Goal: Transaction & Acquisition: Purchase product/service

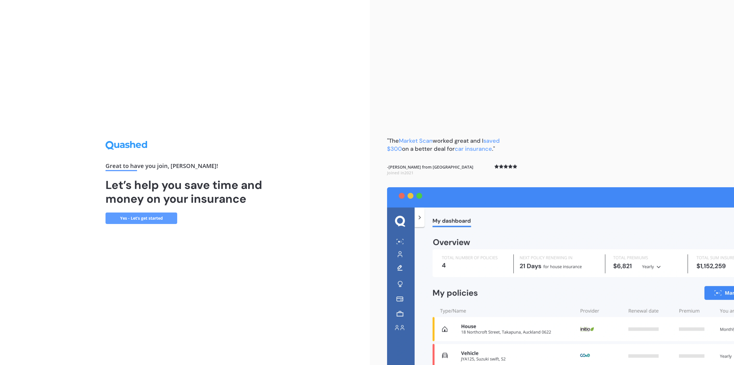
click at [307, 120] on div "Great to have you join , [PERSON_NAME] ! Let’s help you save time and money on …" at bounding box center [185, 182] width 370 height 365
click at [138, 222] on link "Yes - Let’s get started" at bounding box center [142, 217] width 72 height 11
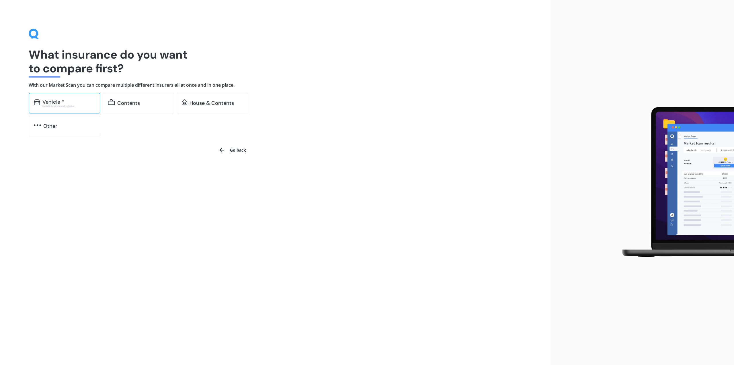
click at [83, 103] on div "Vehicle *" at bounding box center [68, 102] width 53 height 6
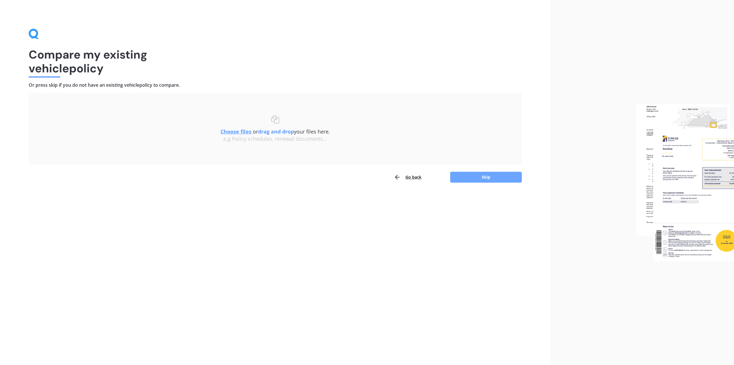
click at [471, 180] on button "Skip" at bounding box center [486, 177] width 72 height 11
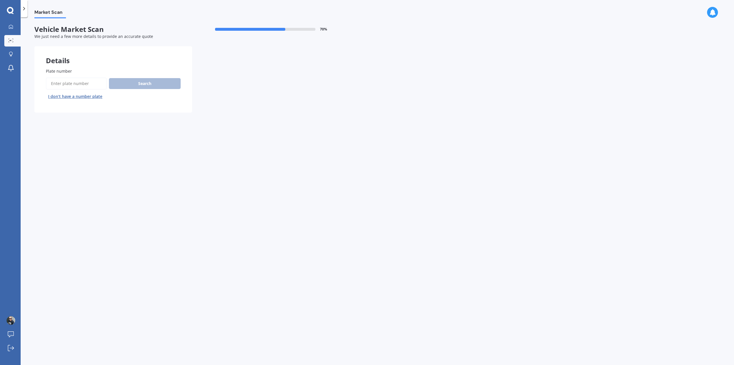
click at [59, 85] on input "Plate number" at bounding box center [76, 83] width 61 height 12
type input "plf476"
click at [149, 82] on button "Search" at bounding box center [145, 83] width 72 height 11
select select "TOYOTA"
select select "CROWN"
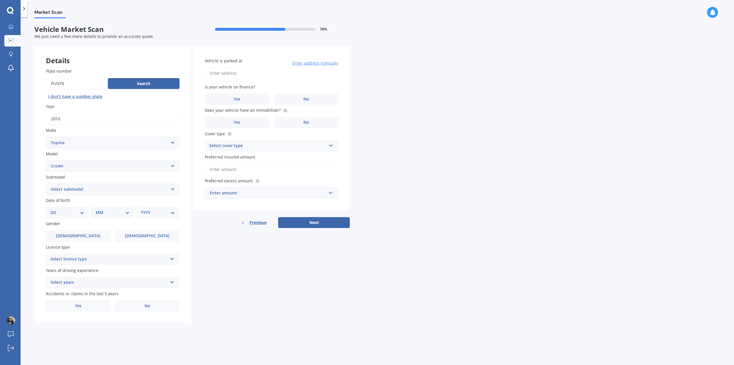
click at [172, 190] on select "Select submodel (All)" at bounding box center [113, 188] width 134 height 11
click at [81, 213] on select "DD 01 02 03 04 05 06 07 08 09 10 11 12 13 14 15 16 17 18 19 20 21 22 23 24 25 2…" at bounding box center [67, 212] width 34 height 6
select select "04"
click at [55, 209] on select "DD 01 02 03 04 05 06 07 08 09 10 11 12 13 14 15 16 17 18 19 20 21 22 23 24 25 2…" at bounding box center [67, 212] width 34 height 6
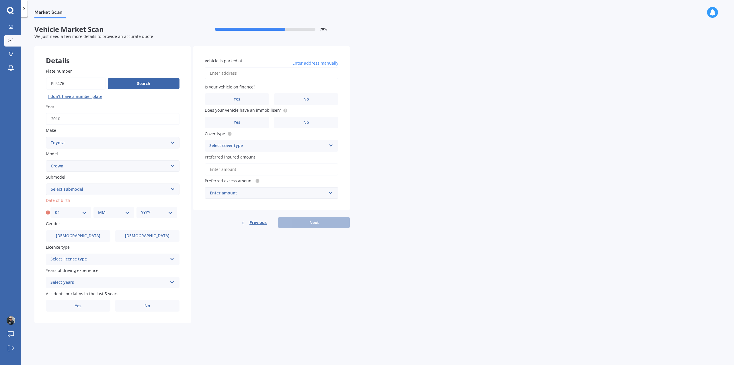
click at [126, 213] on select "MM 01 02 03 04 05 06 07 08 09 10 11 12" at bounding box center [114, 212] width 32 height 6
select select "10"
click at [98, 209] on select "MM 01 02 03 04 05 06 07 08 09 10 11 12" at bounding box center [114, 212] width 32 height 6
click at [170, 211] on select "YYYY 2025 2024 2023 2022 2021 2020 2019 2018 2017 2016 2015 2014 2013 2012 2011…" at bounding box center [157, 212] width 32 height 6
select select "1981"
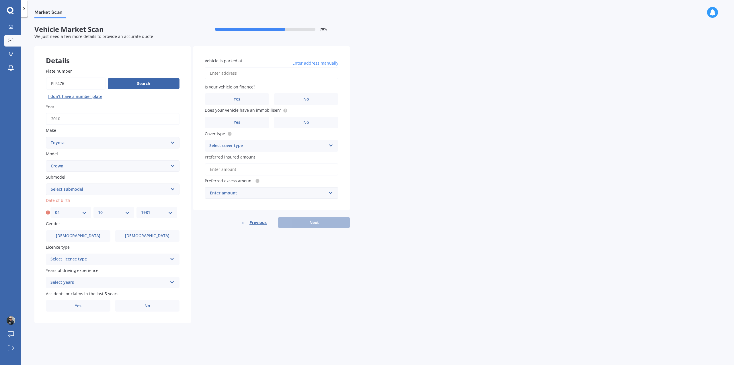
click at [141, 209] on select "YYYY 2025 2024 2023 2022 2021 2020 2019 2018 2017 2016 2015 2014 2013 2012 2011…" at bounding box center [157, 212] width 32 height 6
click at [78, 236] on span "[DEMOGRAPHIC_DATA]" at bounding box center [78, 235] width 46 height 5
click at [0, 0] on input "[DEMOGRAPHIC_DATA]" at bounding box center [0, 0] width 0 height 0
click at [172, 258] on icon at bounding box center [172, 258] width 5 height 4
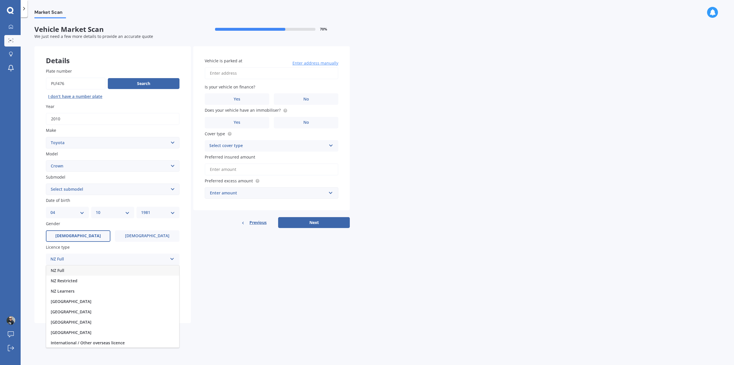
click at [139, 268] on div "NZ Full" at bounding box center [112, 270] width 133 height 10
click at [172, 281] on icon at bounding box center [172, 281] width 5 height 4
click at [116, 294] on div "5 or more years" at bounding box center [112, 293] width 133 height 10
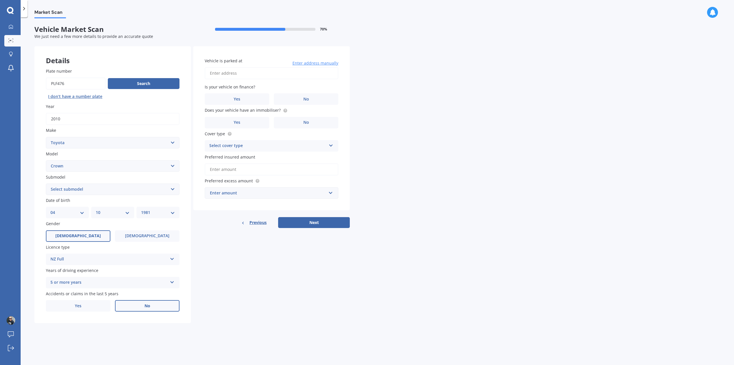
click at [147, 305] on span "No" at bounding box center [148, 305] width 6 height 5
click at [0, 0] on input "No" at bounding box center [0, 0] width 0 height 0
click at [295, 99] on label "No" at bounding box center [306, 98] width 65 height 11
click at [0, 0] on input "No" at bounding box center [0, 0] width 0 height 0
click at [227, 74] on input "Vehicle is parked at" at bounding box center [272, 73] width 134 height 12
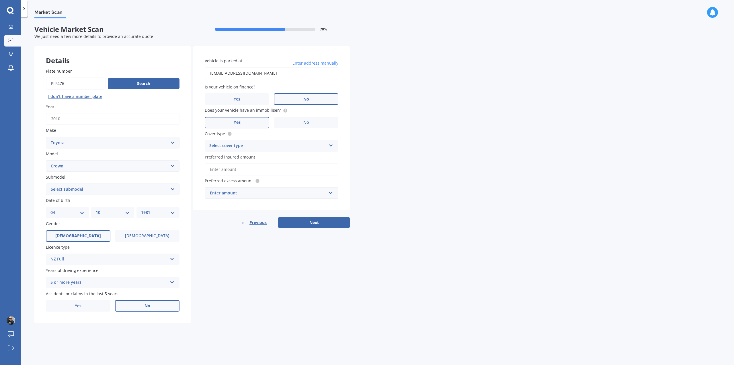
click at [236, 121] on span "Yes" at bounding box center [237, 122] width 7 height 5
click at [0, 0] on input "Yes" at bounding box center [0, 0] width 0 height 0
click at [332, 145] on icon at bounding box center [331, 144] width 5 height 4
click at [299, 155] on div "Comprehensive" at bounding box center [271, 157] width 133 height 10
drag, startPoint x: 266, startPoint y: 73, endPoint x: 200, endPoint y: 75, distance: 65.7
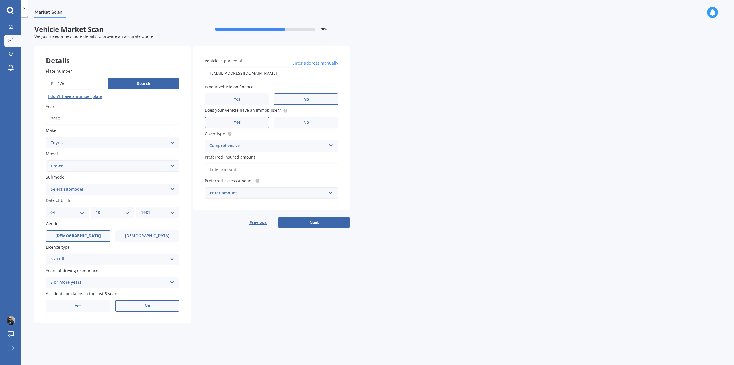
click at [200, 75] on div "Vehicle is parked at [EMAIL_ADDRESS][DOMAIN_NAME] Enter address manually Is you…" at bounding box center [271, 128] width 157 height 164
type input "[STREET_ADDRESS]"
click at [246, 168] on input "Preferred insured amount" at bounding box center [272, 169] width 134 height 12
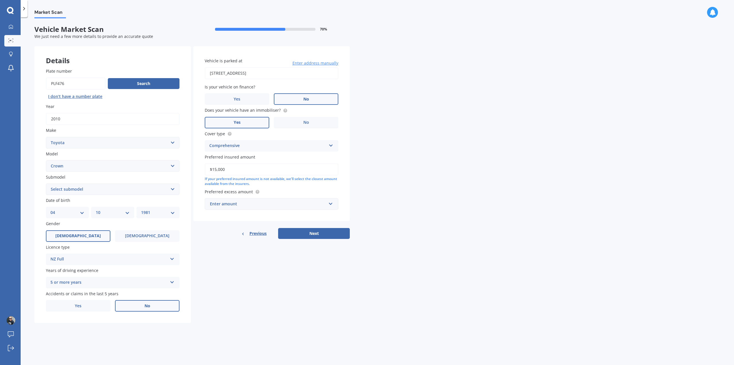
type input "$15,000"
click at [332, 204] on input "text" at bounding box center [269, 203] width 128 height 11
click at [249, 214] on div "$100" at bounding box center [271, 214] width 133 height 11
click at [320, 234] on button "Next" at bounding box center [314, 233] width 72 height 11
click at [172, 190] on select "Select submodel (All)" at bounding box center [113, 188] width 134 height 11
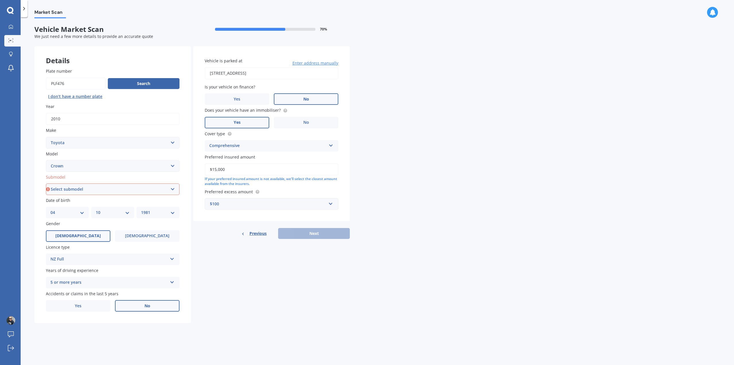
select select "(ALL)"
click at [46, 183] on select "Select submodel (All)" at bounding box center [113, 188] width 134 height 11
click at [312, 234] on button "Next" at bounding box center [314, 233] width 72 height 11
select select "04"
select select "10"
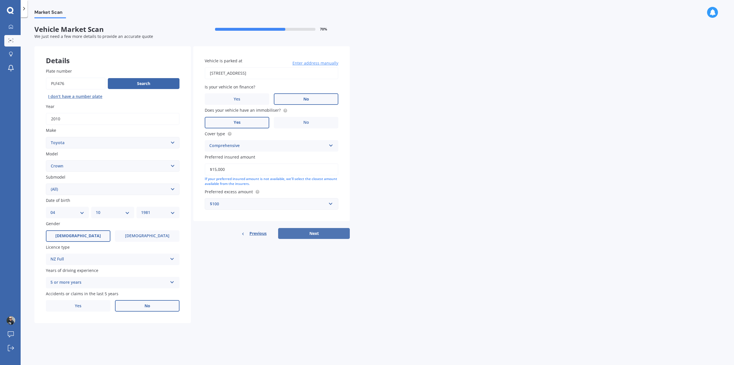
select select "1981"
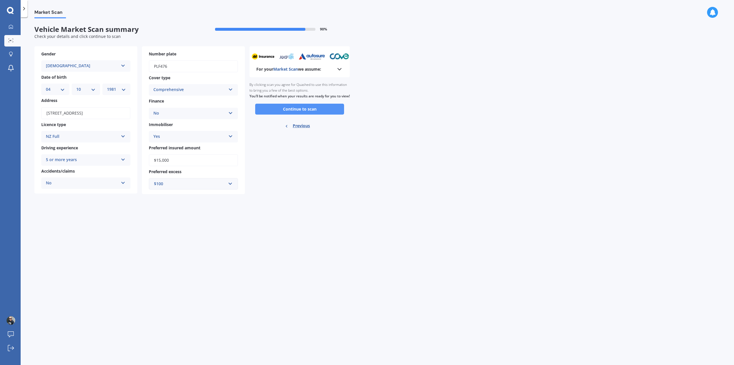
click at [297, 114] on button "Continue to scan" at bounding box center [299, 109] width 89 height 11
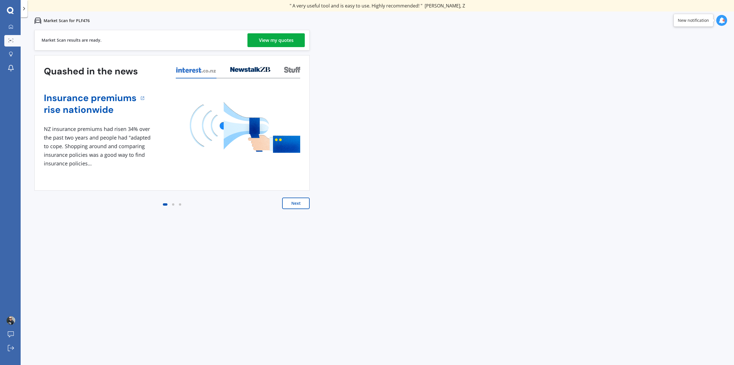
click at [292, 203] on button "Next" at bounding box center [296, 202] width 28 height 11
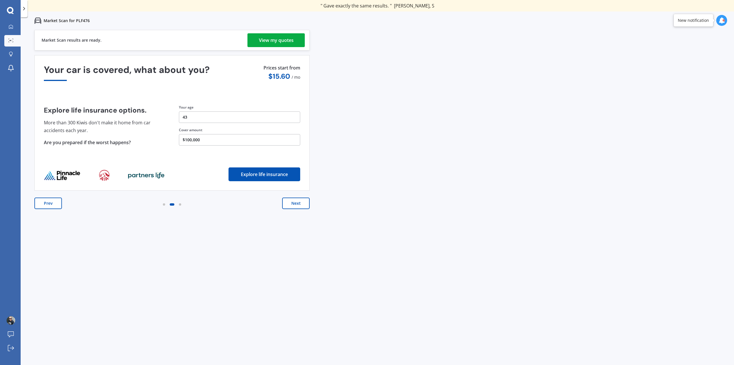
click at [266, 41] on div "View my quotes" at bounding box center [276, 40] width 35 height 14
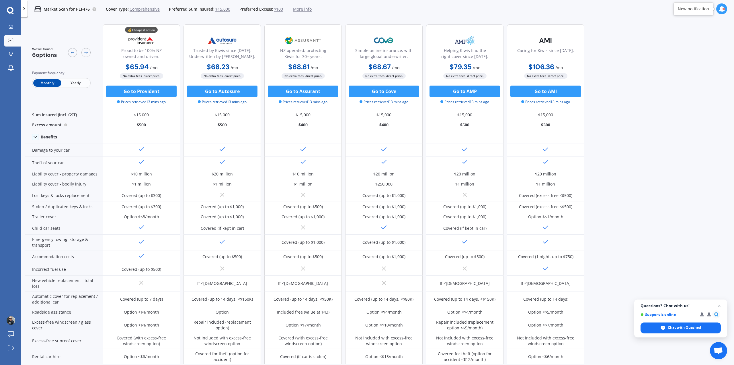
click at [79, 84] on span "Yearly" at bounding box center [75, 82] width 28 height 7
click at [51, 83] on span "Monthly" at bounding box center [47, 82] width 28 height 7
click at [74, 83] on span "Yearly" at bounding box center [75, 82] width 28 height 7
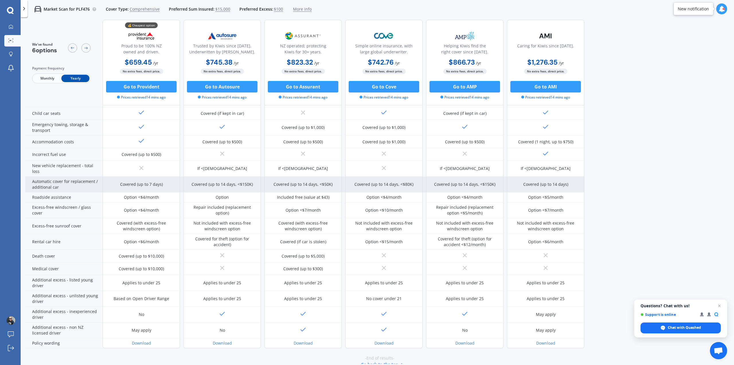
scroll to position [126, 0]
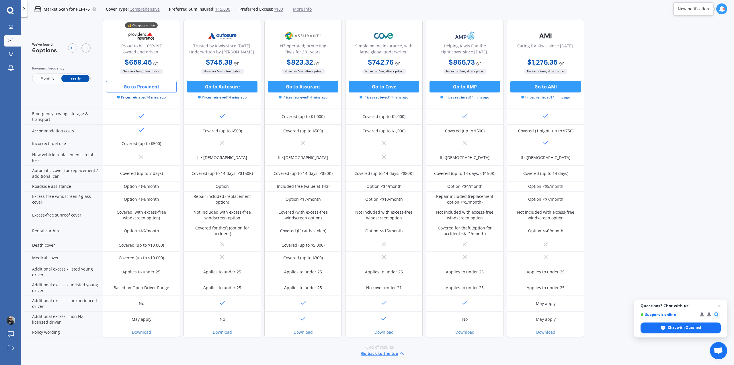
click at [132, 89] on button "Go to Provident" at bounding box center [141, 86] width 71 height 11
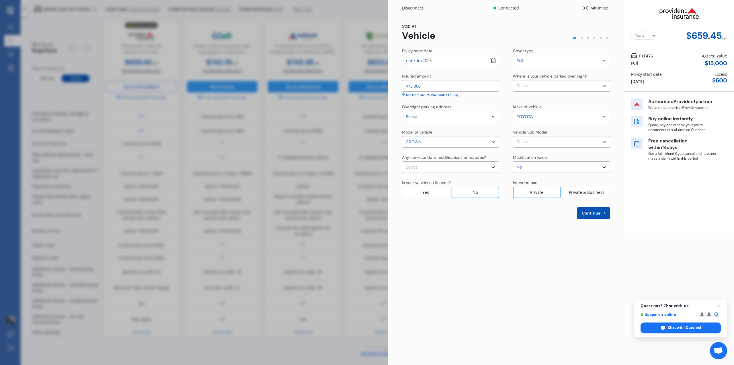
click at [605, 85] on select "Select Garage (fully enclosed) Off Street Parking Other" at bounding box center [561, 85] width 97 height 11
select select "OFF-STREET"
click at [513, 80] on select "Select Garage (fully enclosed) Off Street Parking Other" at bounding box center [561, 85] width 97 height 11
click at [603, 86] on select "Select Garage (fully enclosed) Off Street Parking Other" at bounding box center [561, 85] width 97 height 11
click at [603, 87] on select "Select Garage (fully enclosed) Off Street Parking Other" at bounding box center [561, 85] width 97 height 11
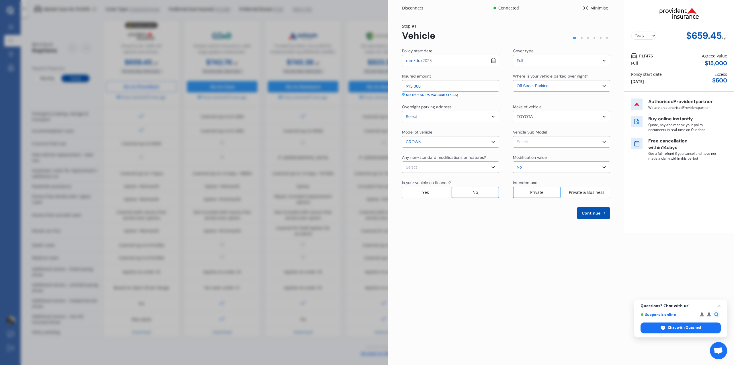
click at [494, 168] on select "Select None [MEDICAL_DATA] System(NOS) Roll Cage Full Racing Harness" at bounding box center [450, 166] width 97 height 11
select select "none"
click at [402, 161] on select "Select None [MEDICAL_DATA] System(NOS) Roll Cage Full Racing Harness" at bounding box center [450, 166] width 97 height 11
click at [412, 86] on input "$15,000" at bounding box center [450, 85] width 97 height 11
type input "$17,000"
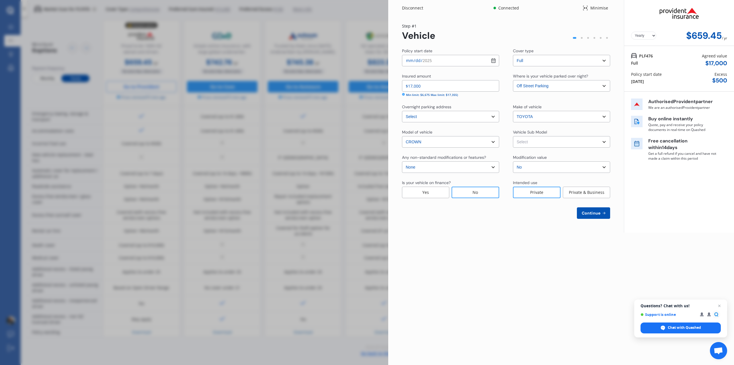
click at [487, 251] on div "Disconnect Connected Minimise Yearly Monthly $659.45 / yr Step # 1 Vehicle Poli…" at bounding box center [561, 182] width 346 height 365
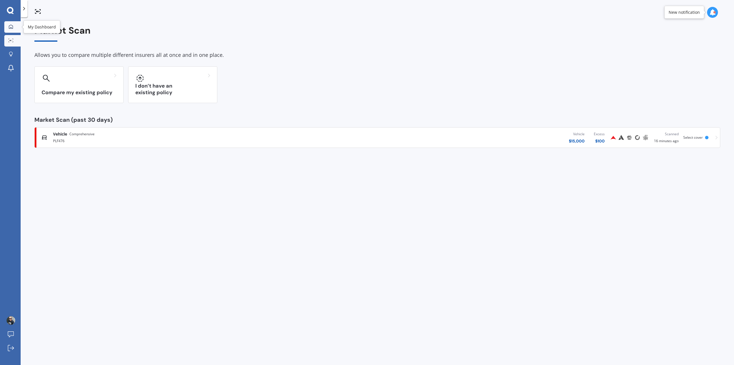
click at [11, 26] on icon at bounding box center [11, 26] width 5 height 5
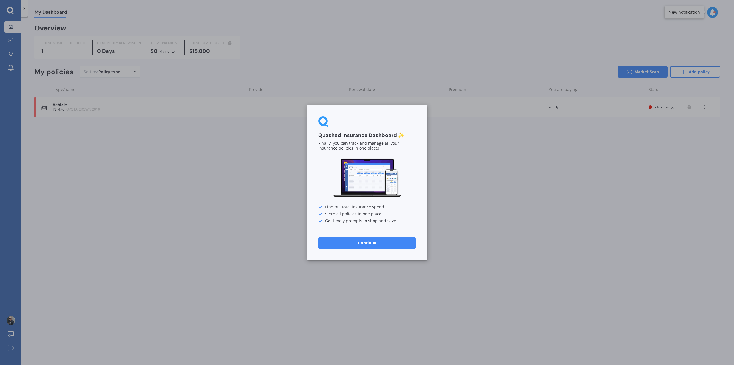
click at [363, 247] on button "Continue" at bounding box center [367, 242] width 98 height 11
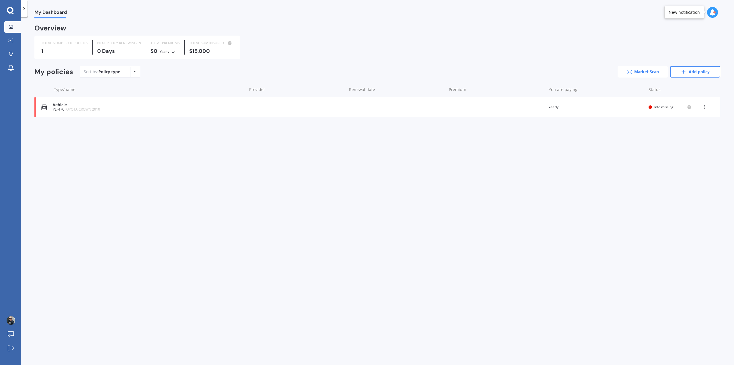
click at [630, 70] on icon at bounding box center [629, 72] width 5 height 4
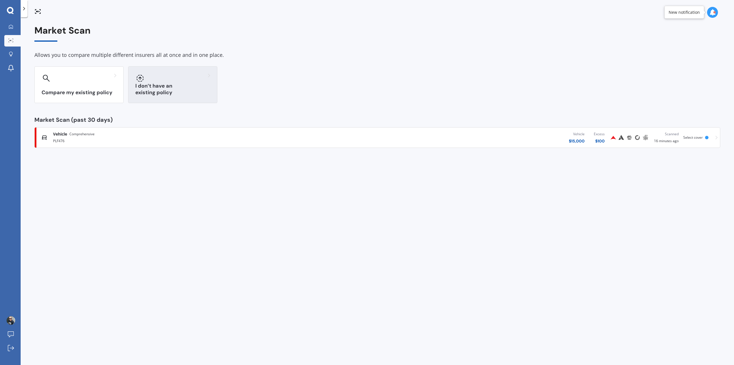
click at [164, 83] on div "I don’t have an existing policy" at bounding box center [172, 84] width 89 height 37
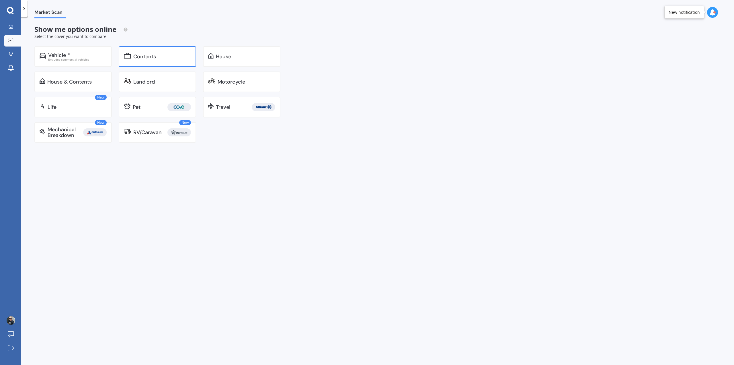
click at [153, 61] on div "Contents" at bounding box center [157, 56] width 77 height 21
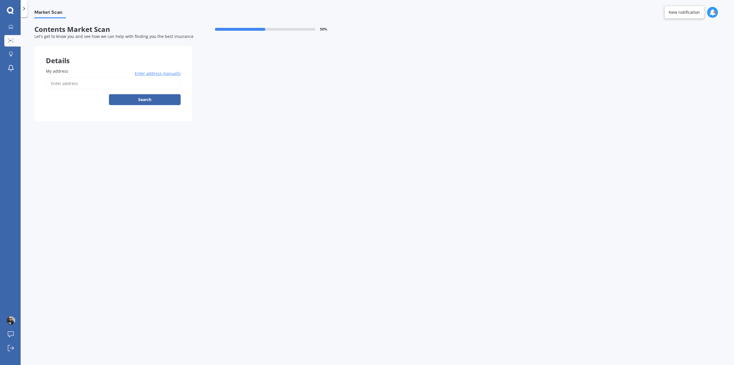
click at [139, 87] on input "My address" at bounding box center [113, 83] width 135 height 12
type input "[STREET_ADDRESS]"
select select "04"
select select "10"
select select "1981"
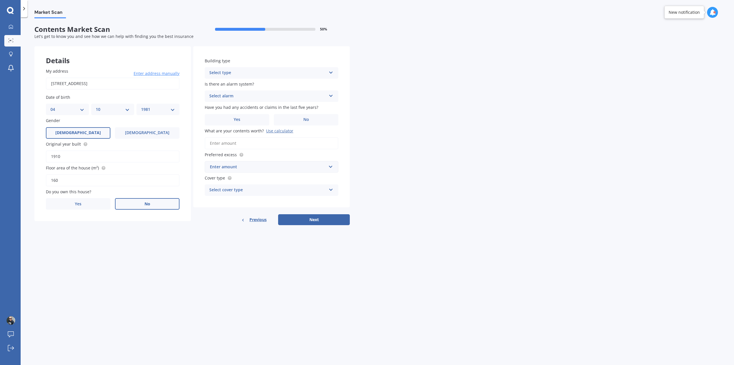
click at [143, 202] on label "No" at bounding box center [147, 203] width 65 height 11
click at [0, 0] on input "No" at bounding box center [0, 0] width 0 height 0
click at [328, 74] on div "Select type Freestanding Multi-unit (in a block of 6 or less) Multi-unit (in a …" at bounding box center [272, 72] width 134 height 11
click at [253, 84] on div "Freestanding" at bounding box center [271, 84] width 133 height 10
click at [254, 96] on div "Select alarm" at bounding box center [267, 96] width 117 height 7
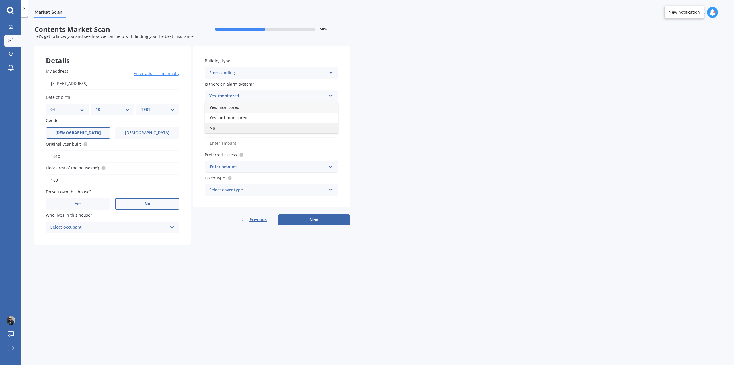
click at [231, 125] on div "No" at bounding box center [271, 128] width 133 height 10
click at [299, 121] on label "No" at bounding box center [306, 119] width 65 height 11
click at [0, 0] on input "No" at bounding box center [0, 0] width 0 height 0
click at [225, 144] on input "What are your contents worth? Use calculator" at bounding box center [272, 143] width 134 height 12
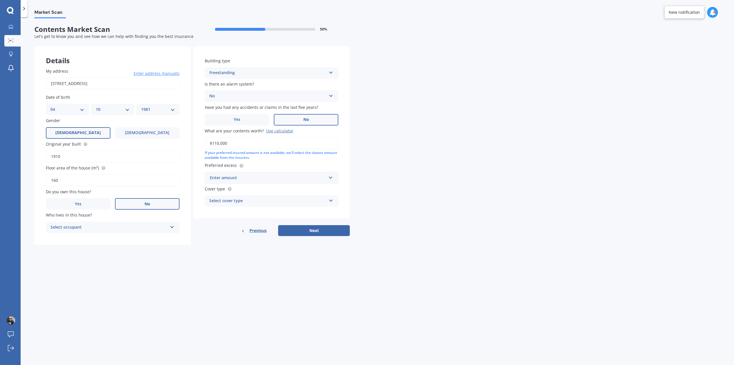
type input "$110,000"
click at [330, 178] on input "text" at bounding box center [269, 177] width 128 height 11
click at [238, 188] on div "$250" at bounding box center [271, 188] width 133 height 11
click at [332, 206] on icon at bounding box center [331, 206] width 5 height 4
click at [251, 219] on div "High" at bounding box center [271, 218] width 133 height 10
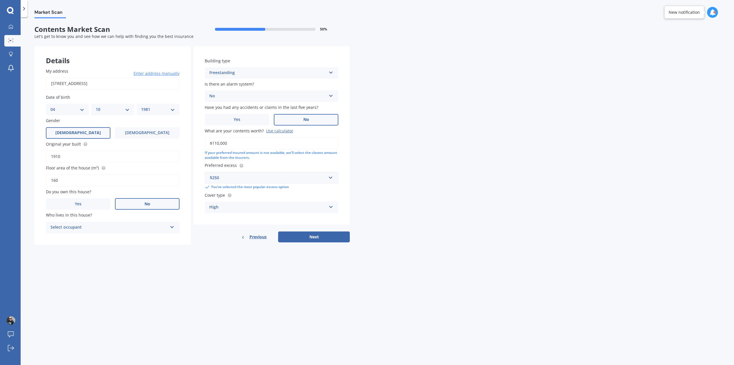
click at [174, 227] on icon at bounding box center [172, 226] width 5 height 4
click at [144, 237] on div "Tenant" at bounding box center [112, 238] width 133 height 10
click at [311, 236] on button "Next" at bounding box center [314, 236] width 72 height 11
select select "04"
select select "10"
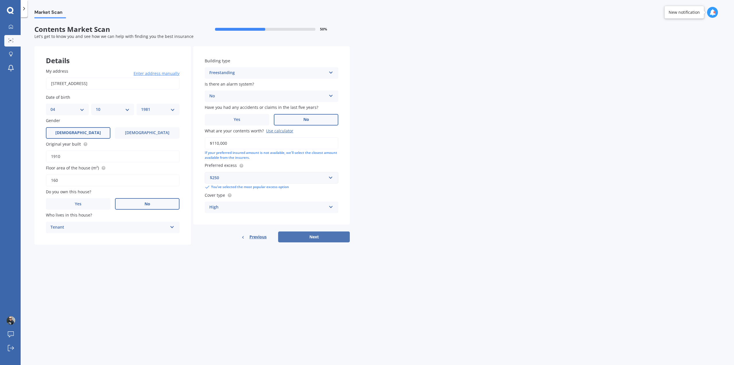
select select "1981"
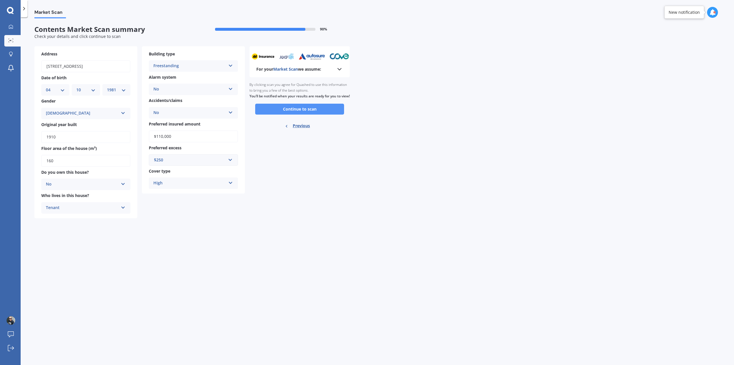
click at [295, 114] on button "Continue to scan" at bounding box center [299, 109] width 89 height 11
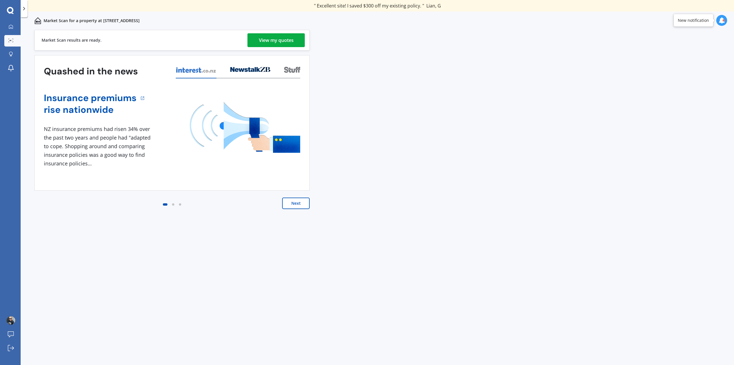
click at [264, 43] on div "View my quotes" at bounding box center [276, 40] width 35 height 14
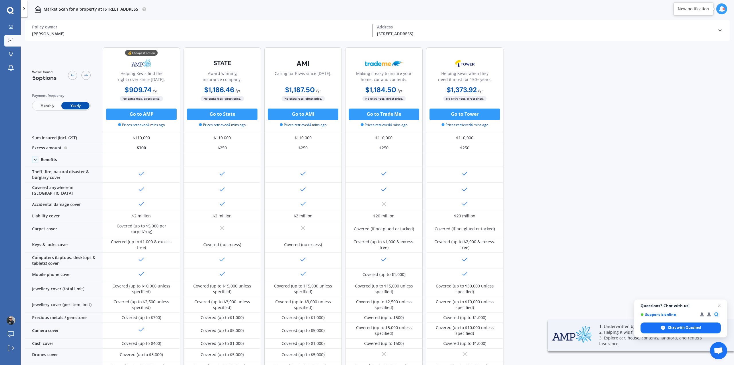
click at [44, 106] on span "Monthly" at bounding box center [47, 105] width 28 height 7
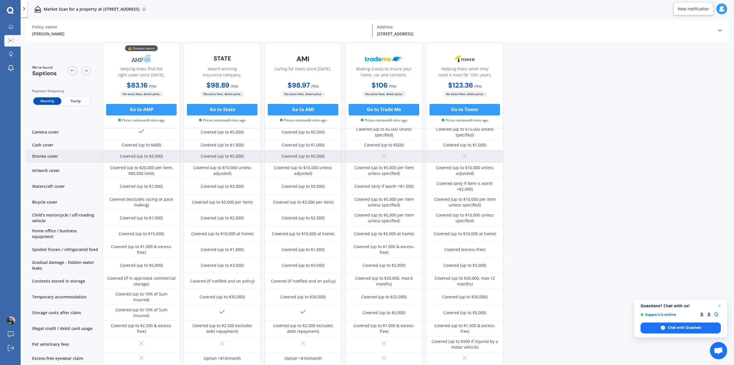
scroll to position [201, 0]
